Goal: Task Accomplishment & Management: Complete application form

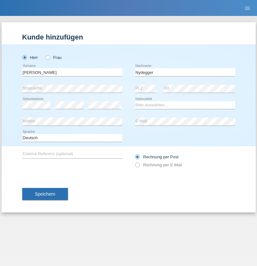
type input "Nydegger"
select select "CH"
select select "en"
radio input "true"
click at [72, 72] on input "text" at bounding box center [72, 72] width 100 height 8
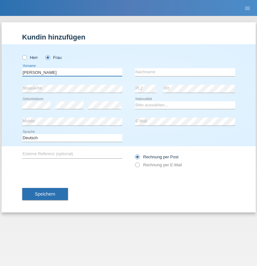
type input "Corinne"
click at [185, 72] on input "text" at bounding box center [185, 72] width 100 height 8
type input "Nydegger"
select select "CH"
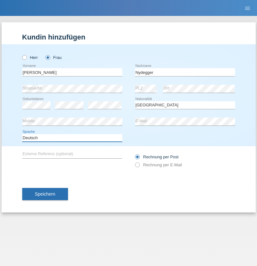
select select "en"
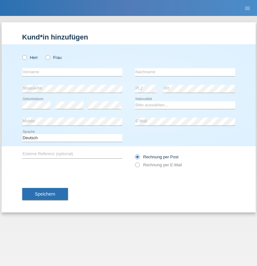
radio input "true"
click at [72, 72] on input "text" at bounding box center [72, 72] width 100 height 8
type input "Schweizer Sample"
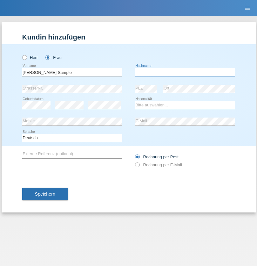
click at [185, 72] on input "text" at bounding box center [185, 72] width 100 height 8
type input "Helvetia"
select select "CL"
select select "C"
select select "22"
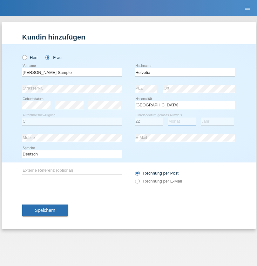
select select "03"
select select "2015"
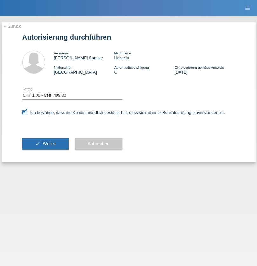
select select "1"
click at [45, 143] on span "Weiter" at bounding box center [49, 143] width 13 height 5
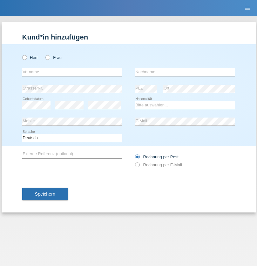
radio input "true"
click at [72, 72] on input "text" at bounding box center [72, 72] width 100 height 8
type input "Goekhan"
click at [185, 72] on input "text" at bounding box center [185, 72] width 100 height 8
type input "Akarsu"
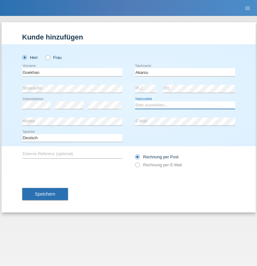
select select "AT"
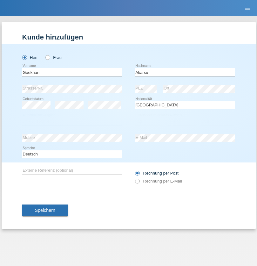
select select "C"
select select "01"
select select "05"
select select "2021"
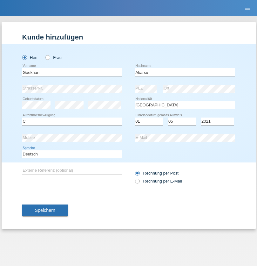
select select "en"
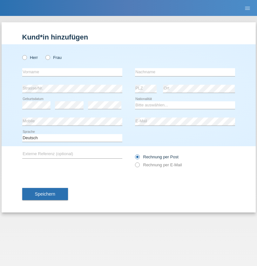
radio input "true"
click at [72, 72] on input "text" at bounding box center [72, 72] width 100 height 8
type input "[PERSON_NAME]"
click at [185, 72] on input "text" at bounding box center [185, 72] width 100 height 8
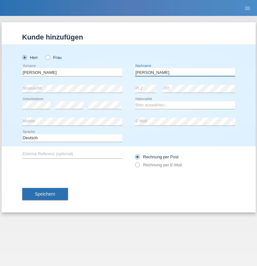
type input "[PERSON_NAME]"
select select "IT"
select select "C"
select select "22"
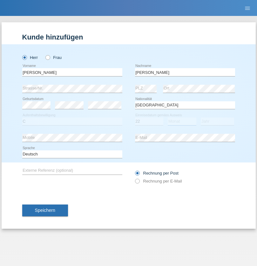
select select "06"
select select "1964"
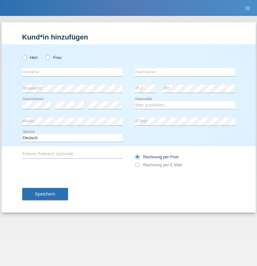
radio input "true"
click at [72, 72] on input "text" at bounding box center [72, 72] width 100 height 8
type input "[DATE]"
click at [185, 72] on input "text" at bounding box center [185, 72] width 100 height 8
type input "[PERSON_NAME]"
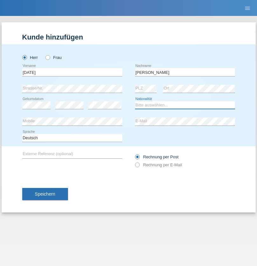
select select "IT"
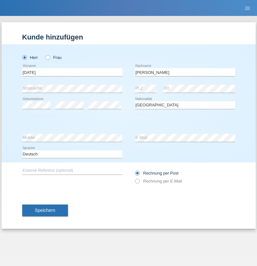
select select "C"
select select "01"
select select "05"
select select "2021"
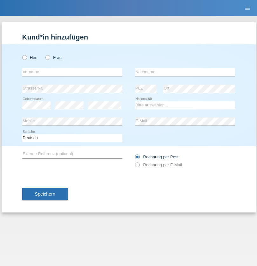
radio input "true"
click at [72, 72] on input "text" at bounding box center [72, 72] width 100 height 8
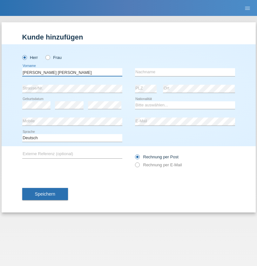
type input "Claudiu Marian"
click at [185, 72] on input "text" at bounding box center [185, 72] width 100 height 8
type input "Cislariu"
select select "CH"
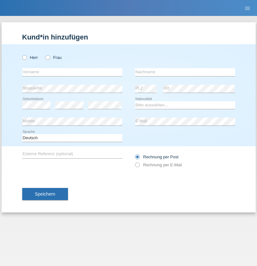
radio input "true"
select select "CH"
radio input "true"
click at [72, 72] on input "text" at bounding box center [72, 72] width 100 height 8
type input "Zsolt"
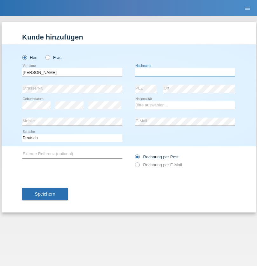
click at [185, 72] on input "text" at bounding box center [185, 72] width 100 height 8
type input "Kappelmayer"
select select "MG"
select select "C"
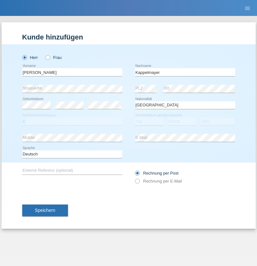
select select "31"
select select "08"
select select "2021"
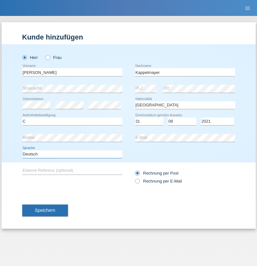
select select "en"
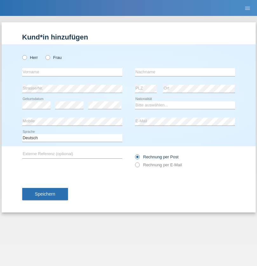
radio input "true"
click at [72, 72] on input "text" at bounding box center [72, 72] width 100 height 8
type input "firat"
click at [185, 72] on input "text" at bounding box center [185, 72] width 100 height 8
type input "kara"
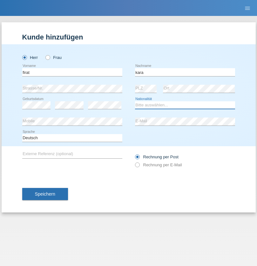
select select "CH"
radio input "true"
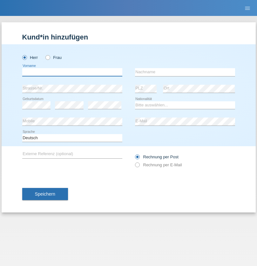
click at [72, 72] on input "text" at bounding box center [72, 72] width 100 height 8
type input "[PERSON_NAME]"
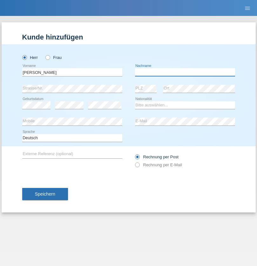
click at [185, 72] on input "text" at bounding box center [185, 72] width 100 height 8
type input "Panda nzinga"
select select "MN"
select select "C"
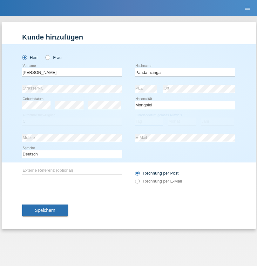
select select "28"
select select "11"
select select "2001"
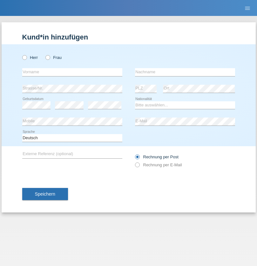
radio input "true"
select select "HU"
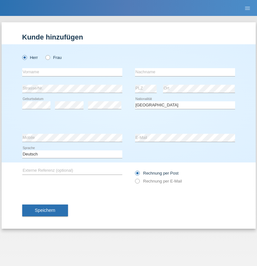
select select "C"
select select "30"
select select "10"
select select "2021"
